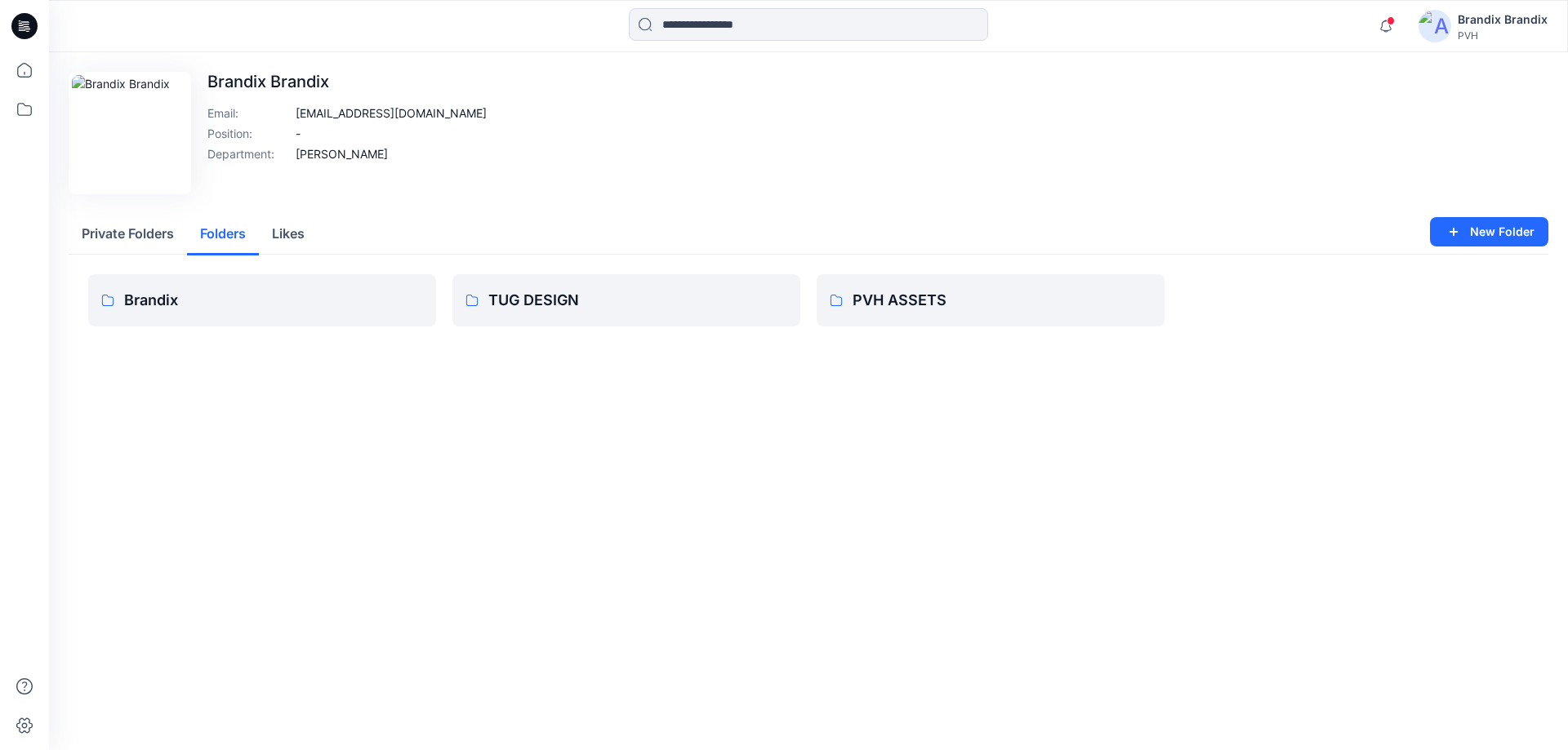
click at [231, 249] on button "Folders" at bounding box center [223, 234] width 72 height 41
click at [237, 292] on p "Brandix" at bounding box center [273, 300] width 299 height 23
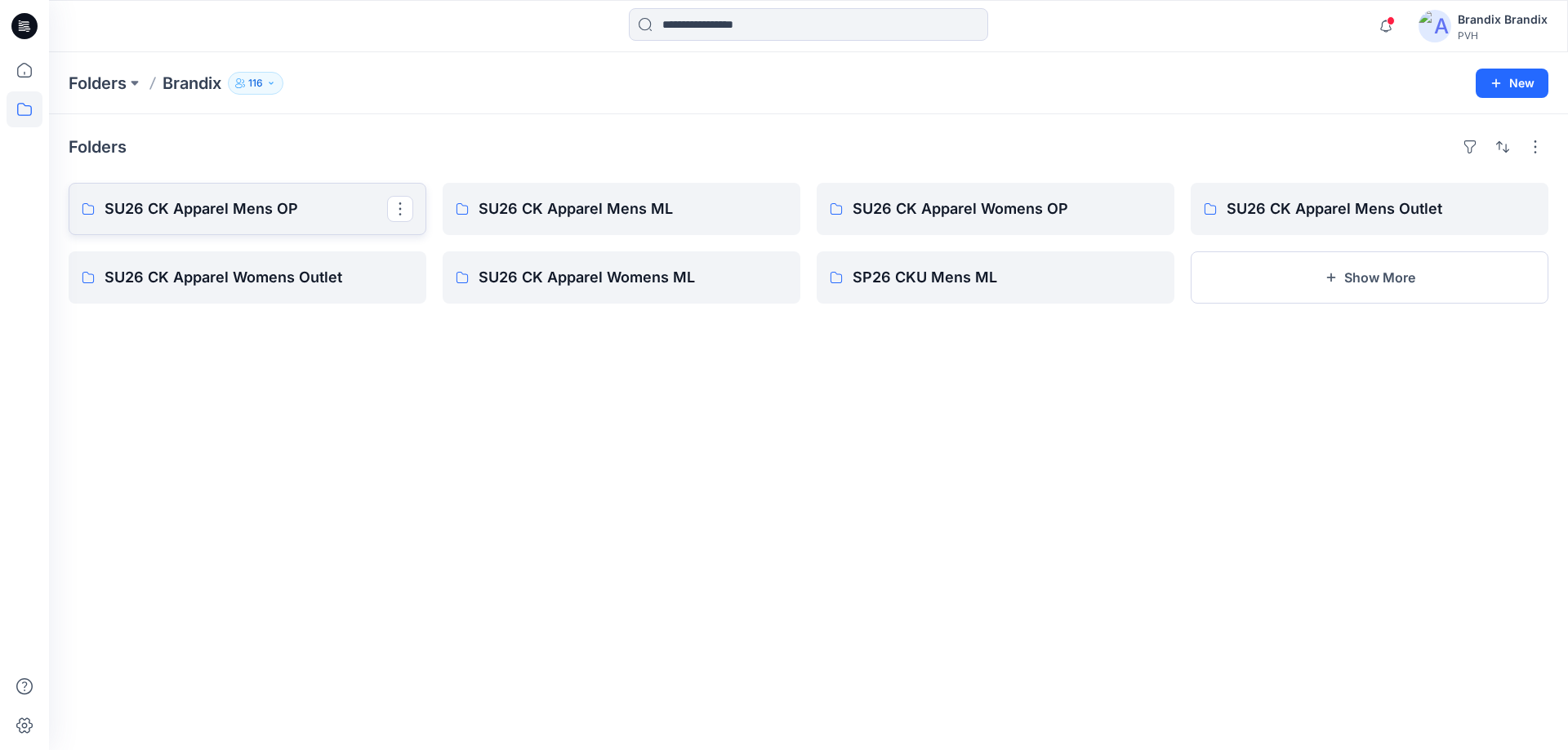
click at [233, 225] on link "SU26 CK Apparel Mens OP" at bounding box center [247, 209] width 358 height 53
click at [1253, 278] on button "Show More" at bounding box center [1370, 278] width 358 height 53
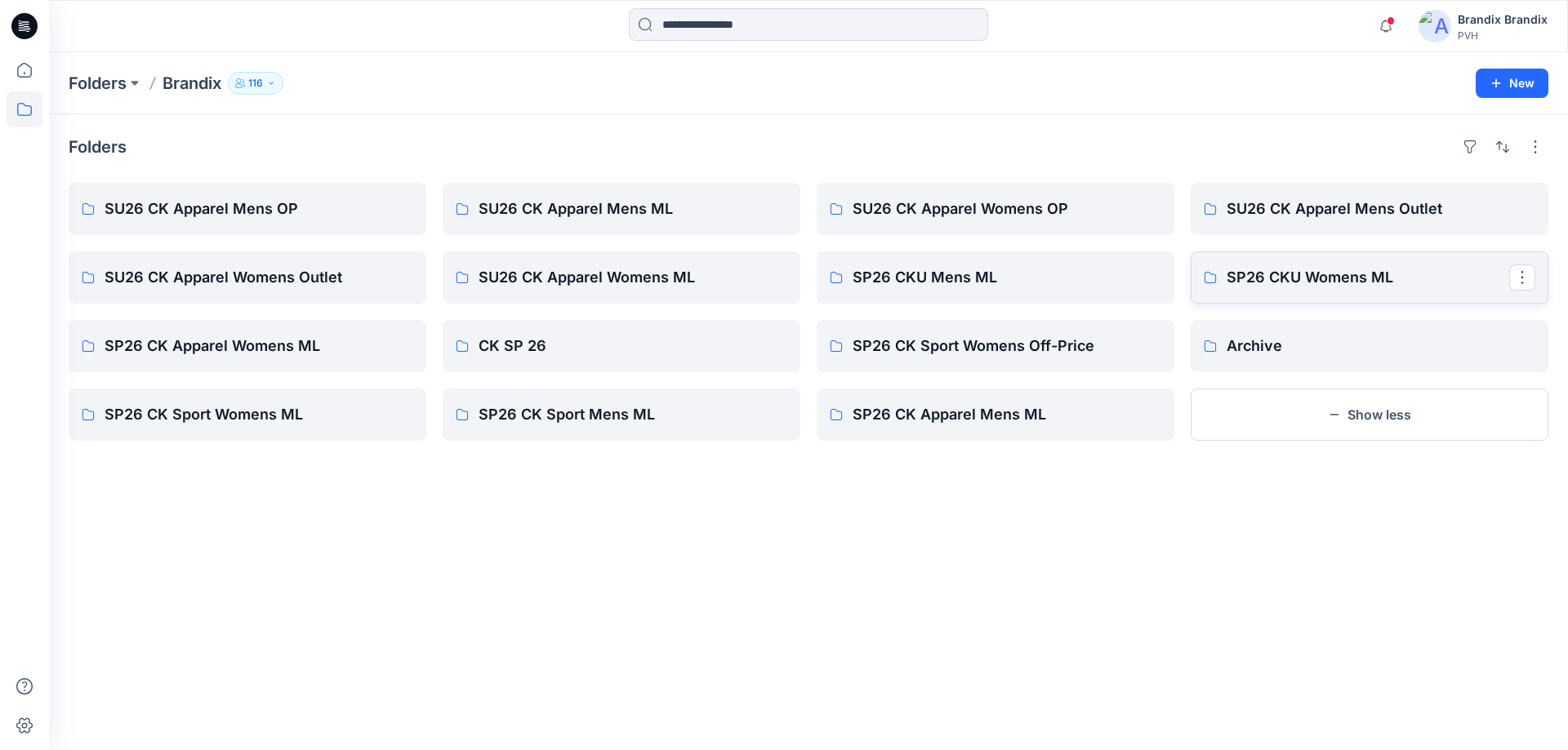
click at [1233, 282] on p "SP26 CKU Womens ML" at bounding box center [1368, 277] width 283 height 23
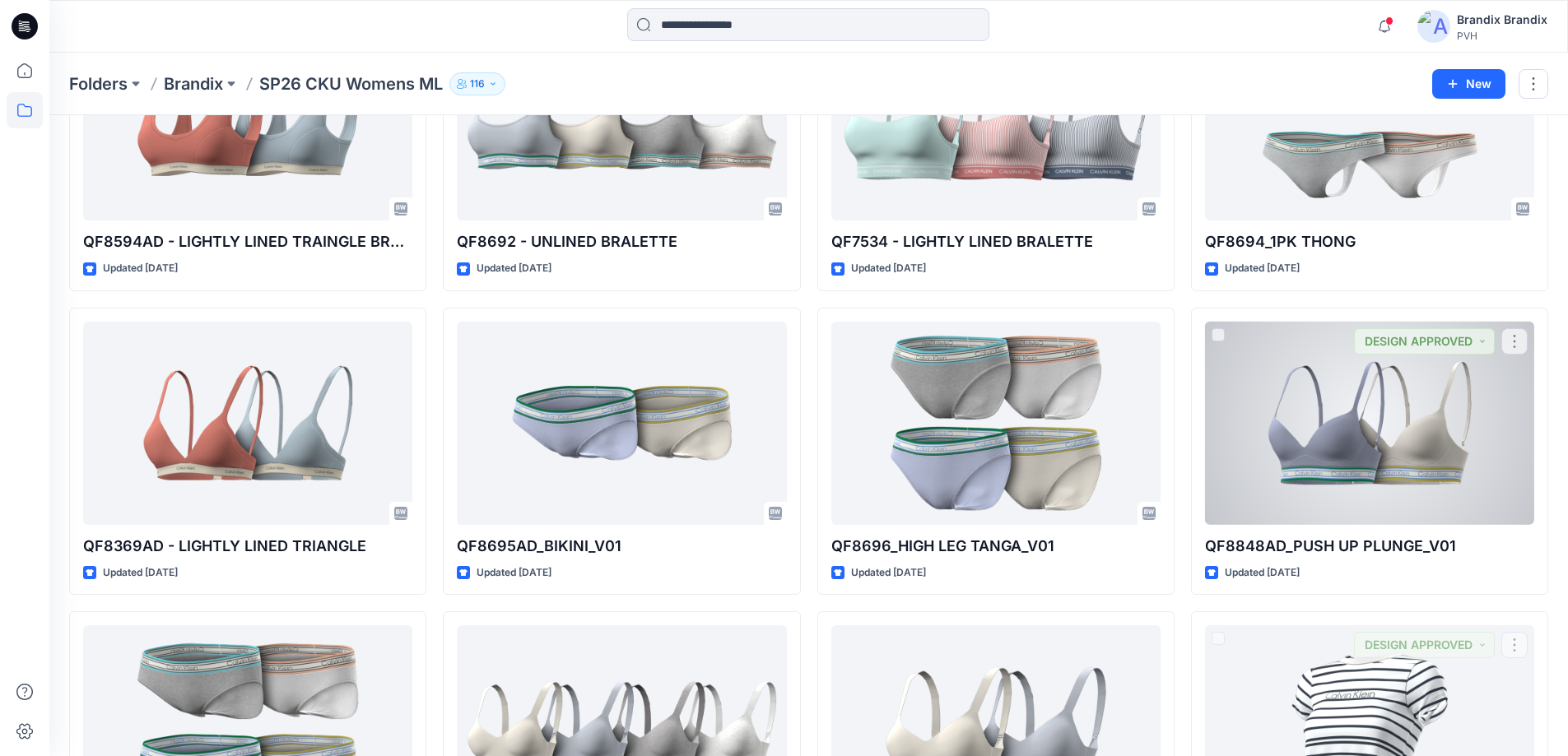
scroll to position [2893, 0]
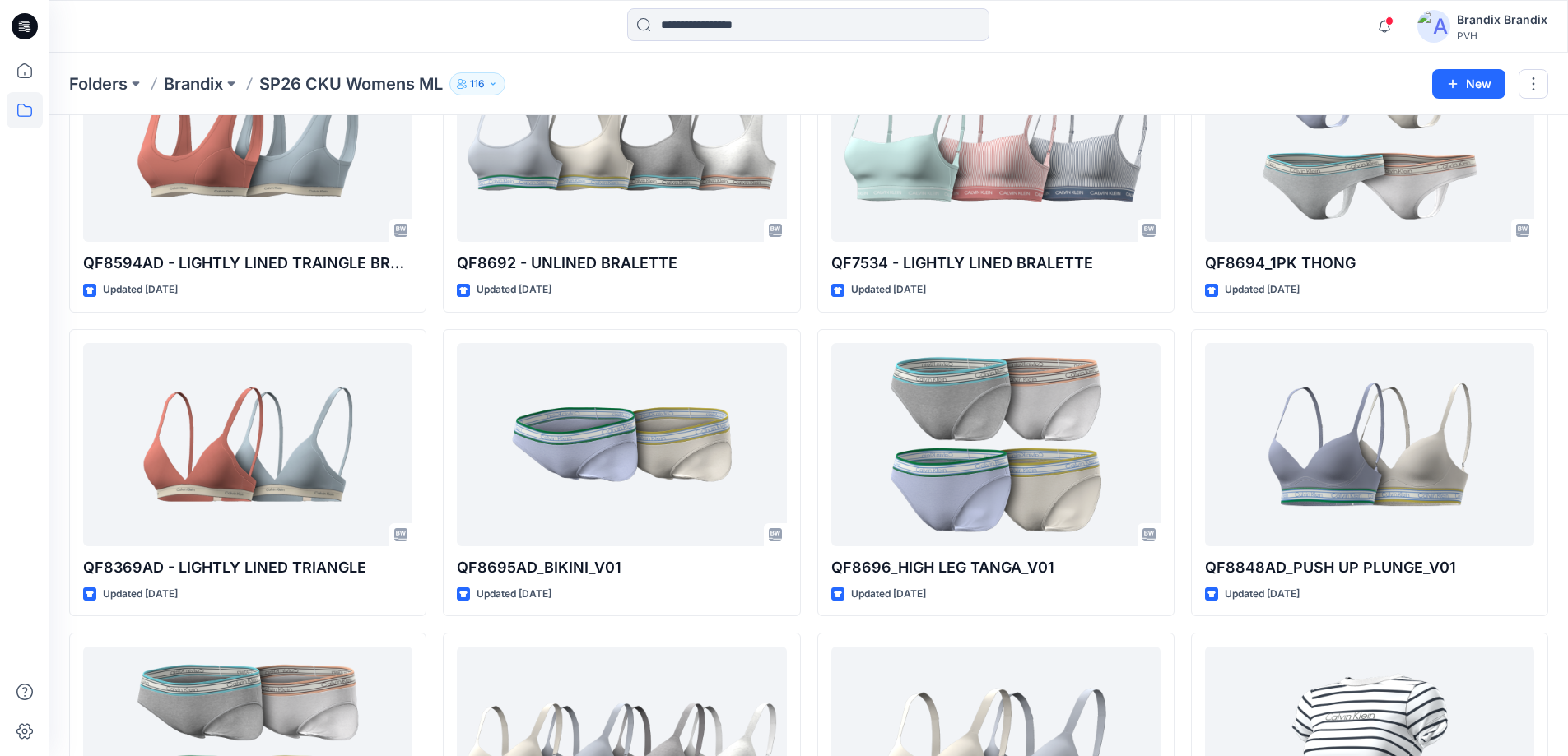
click at [458, 86] on button "116" at bounding box center [477, 84] width 56 height 23
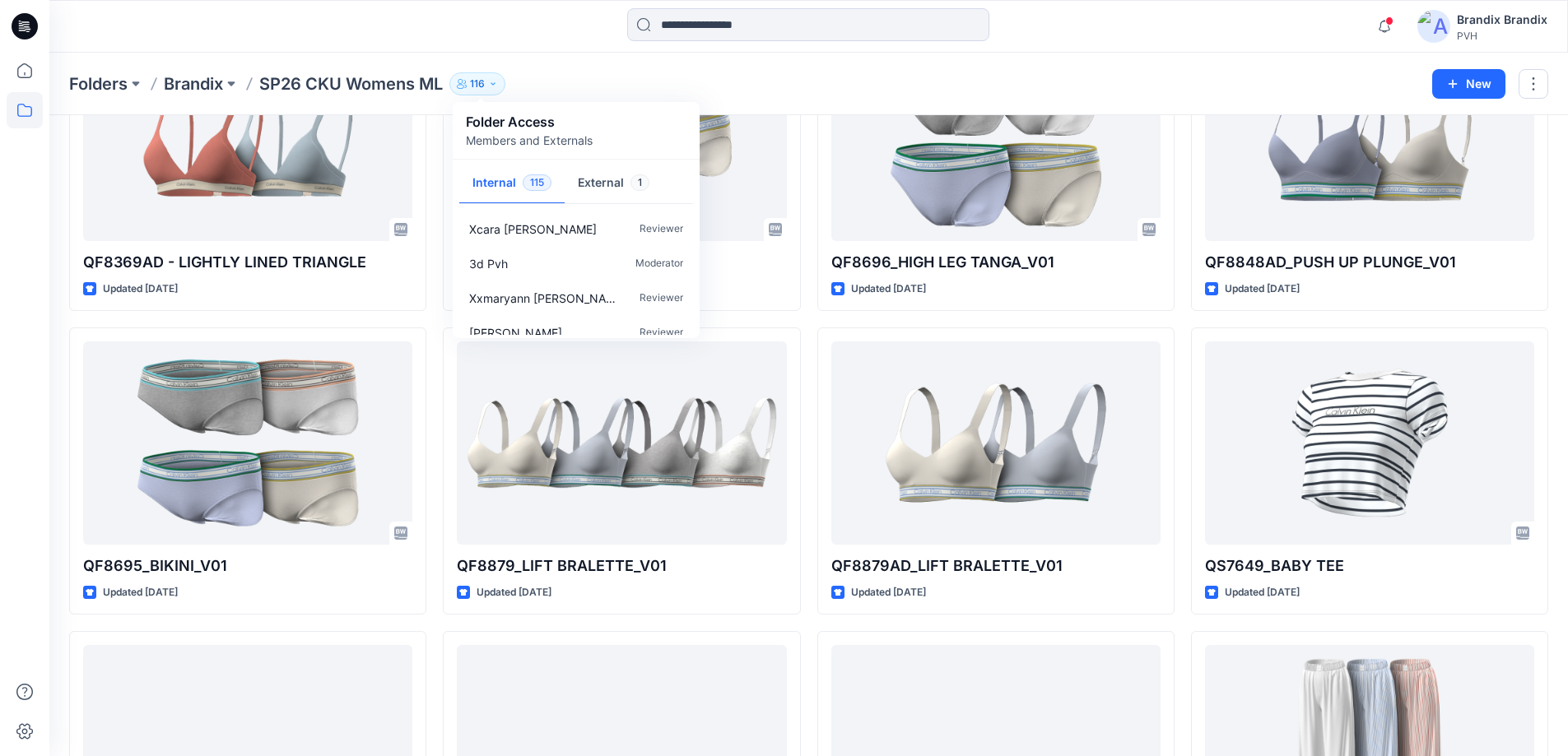
scroll to position [3222, 0]
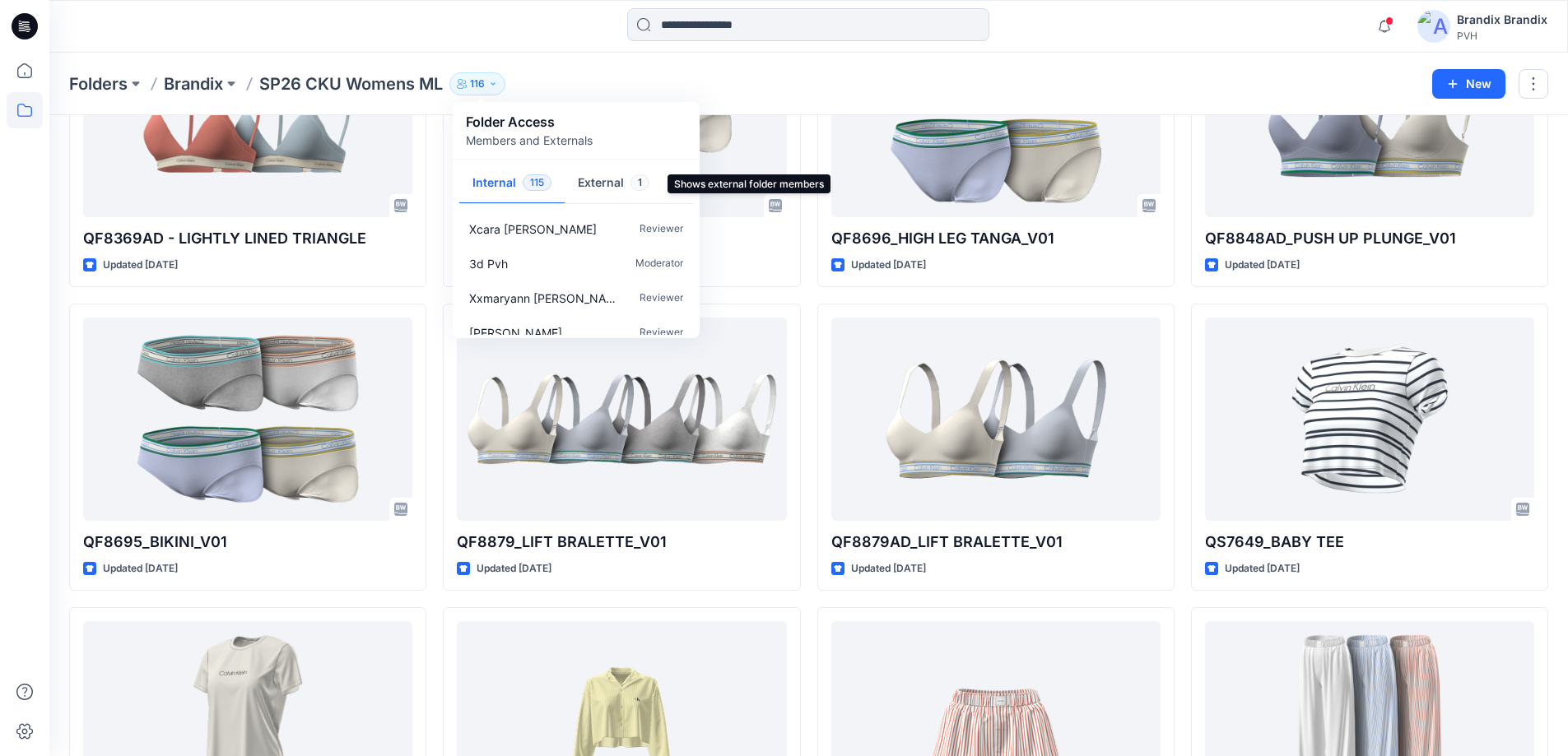
click at [634, 193] on button "External 1" at bounding box center [613, 183] width 98 height 42
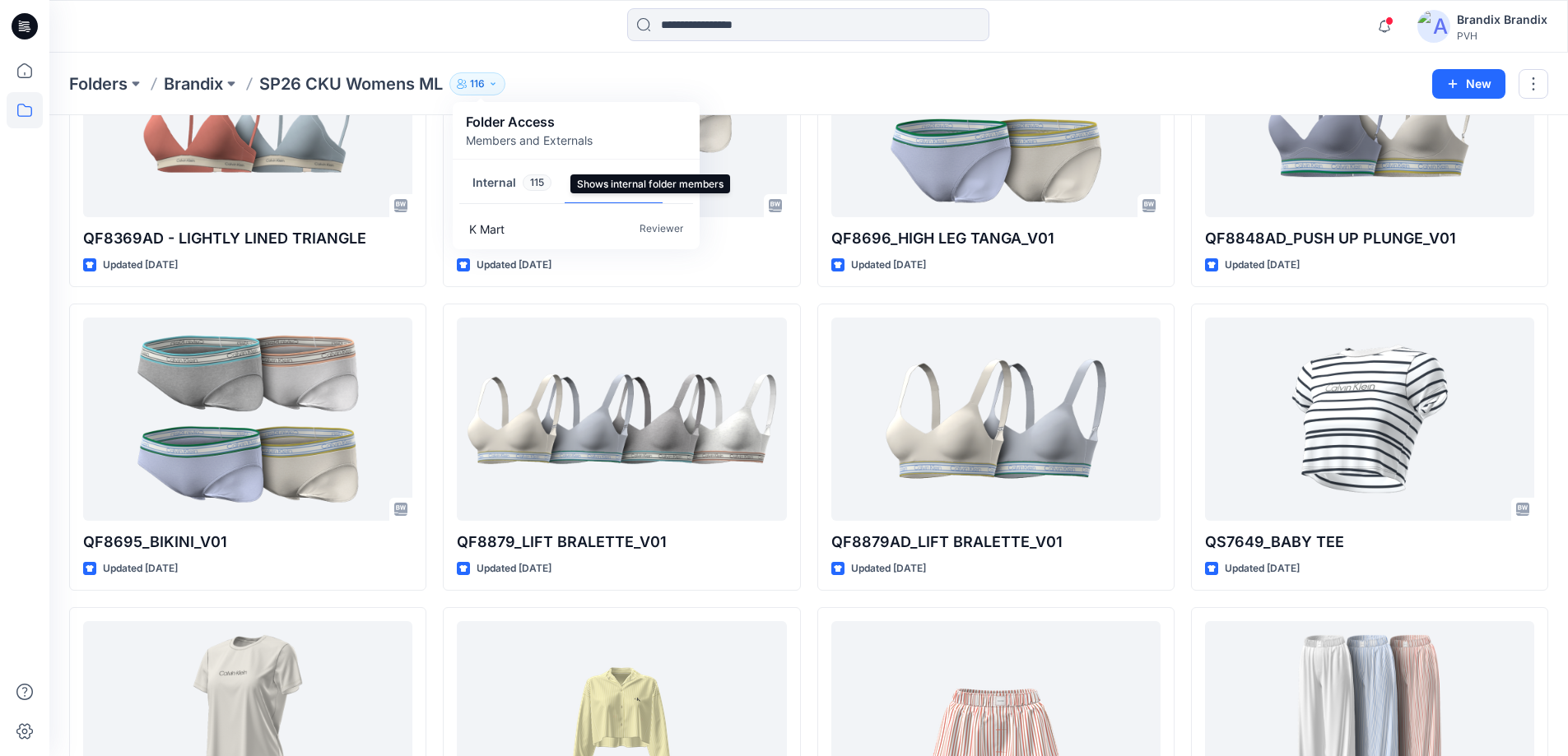
click at [505, 186] on button "Internal 115" at bounding box center [511, 183] width 105 height 42
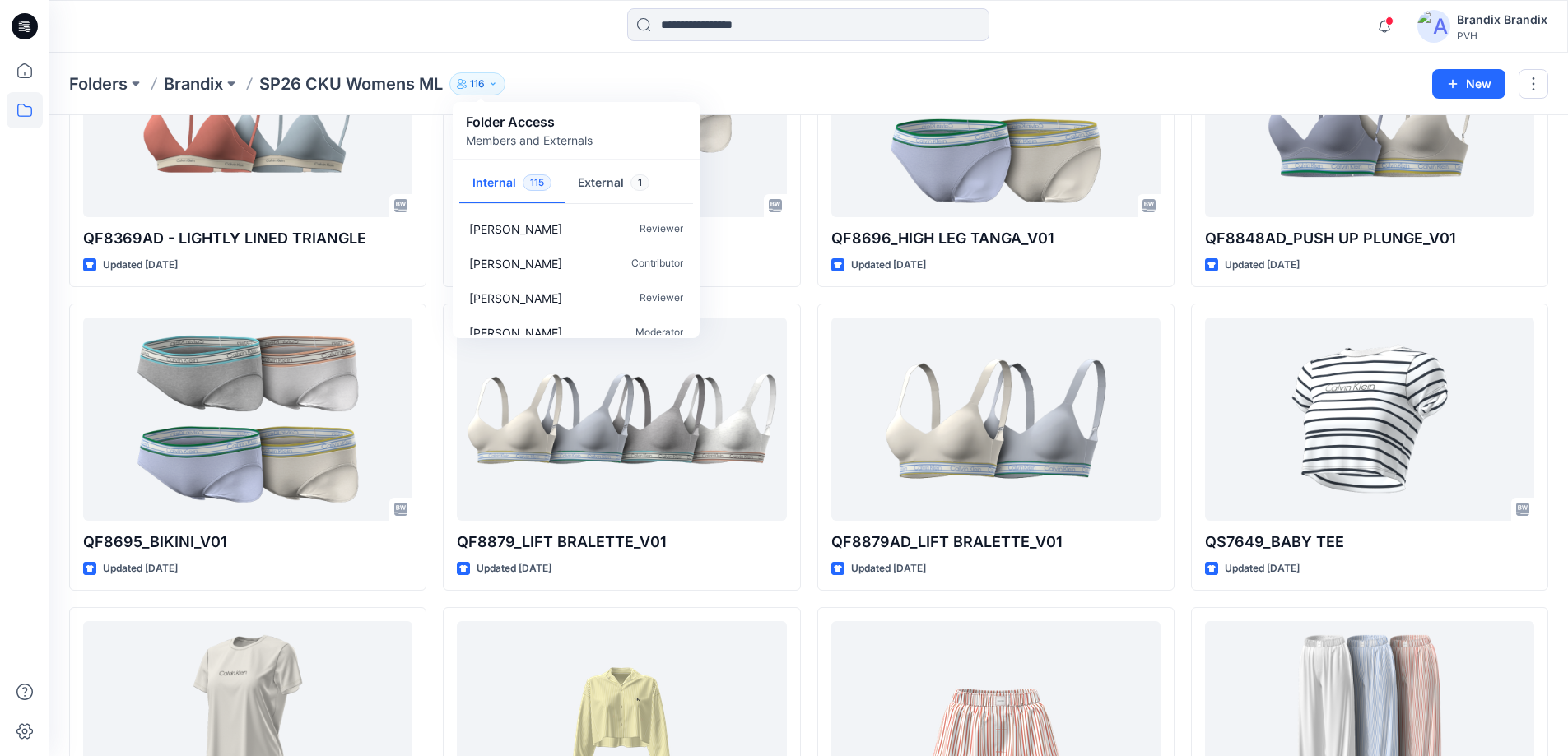
scroll to position [493, 0]
click at [1067, 27] on div at bounding box center [808, 26] width 759 height 36
